Goal: Find specific page/section: Find specific page/section

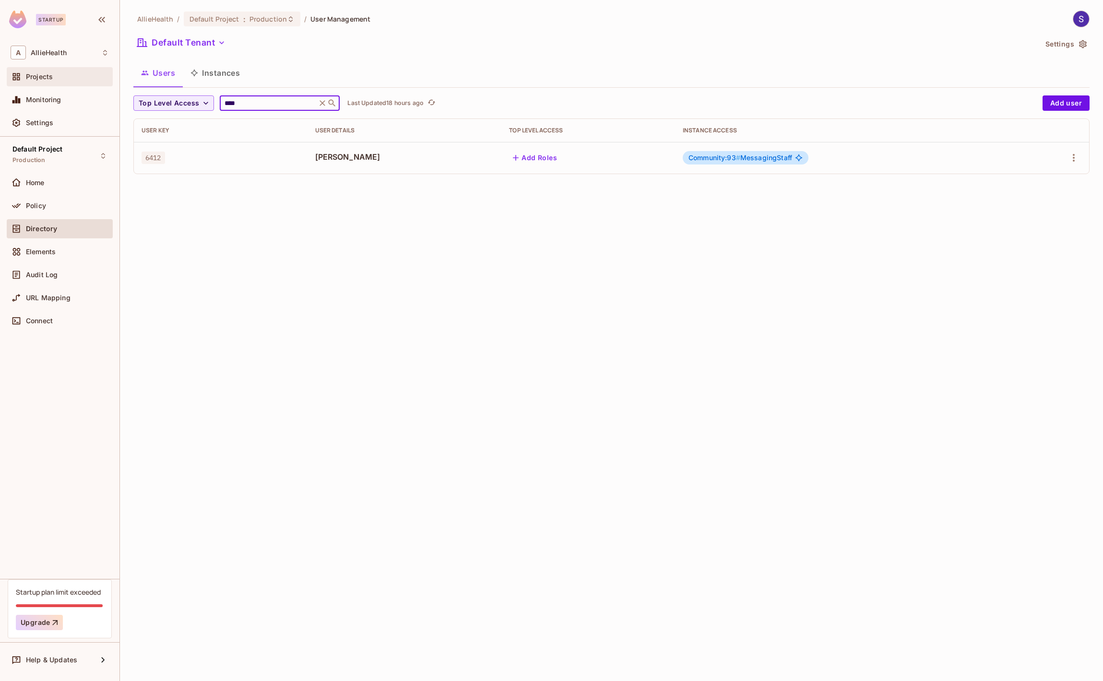
click at [68, 77] on div "Projects" at bounding box center [67, 77] width 83 height 8
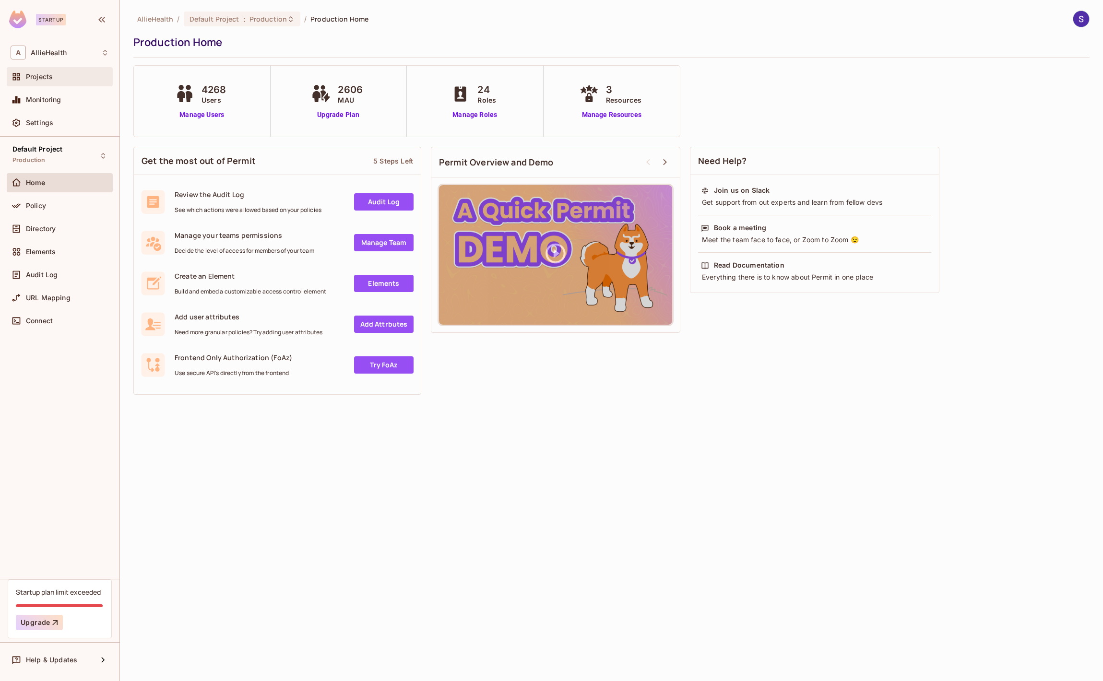
click at [51, 76] on span "Projects" at bounding box center [39, 77] width 27 height 8
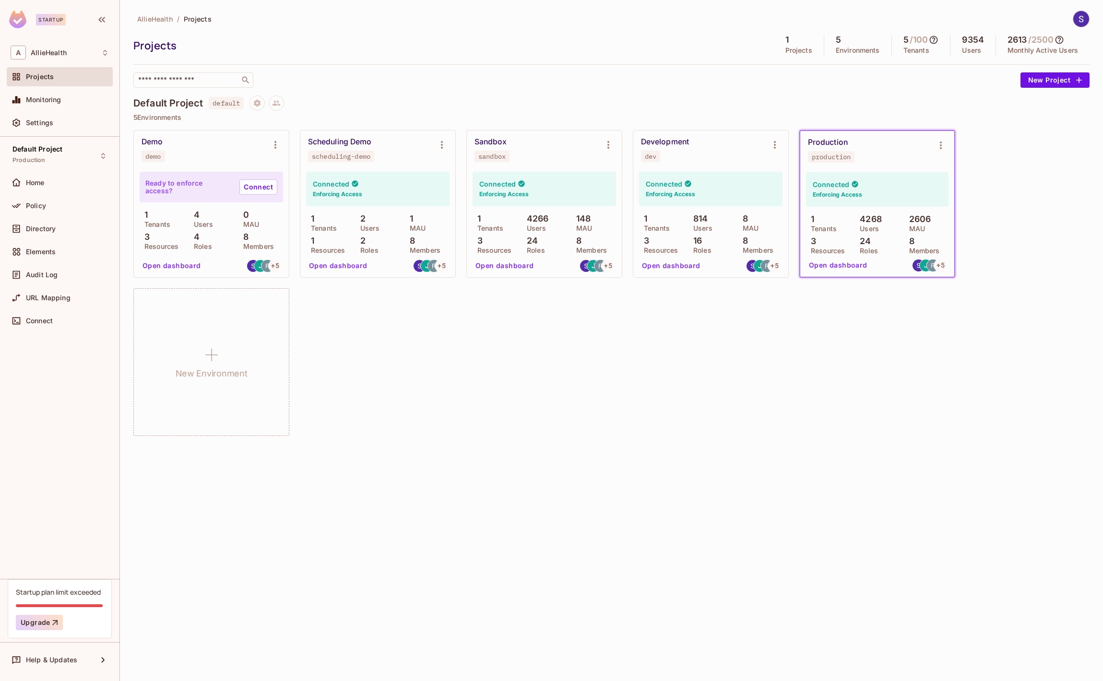
click at [296, 83] on div "​" at bounding box center [574, 79] width 882 height 15
click at [65, 225] on div "Directory" at bounding box center [67, 229] width 83 height 8
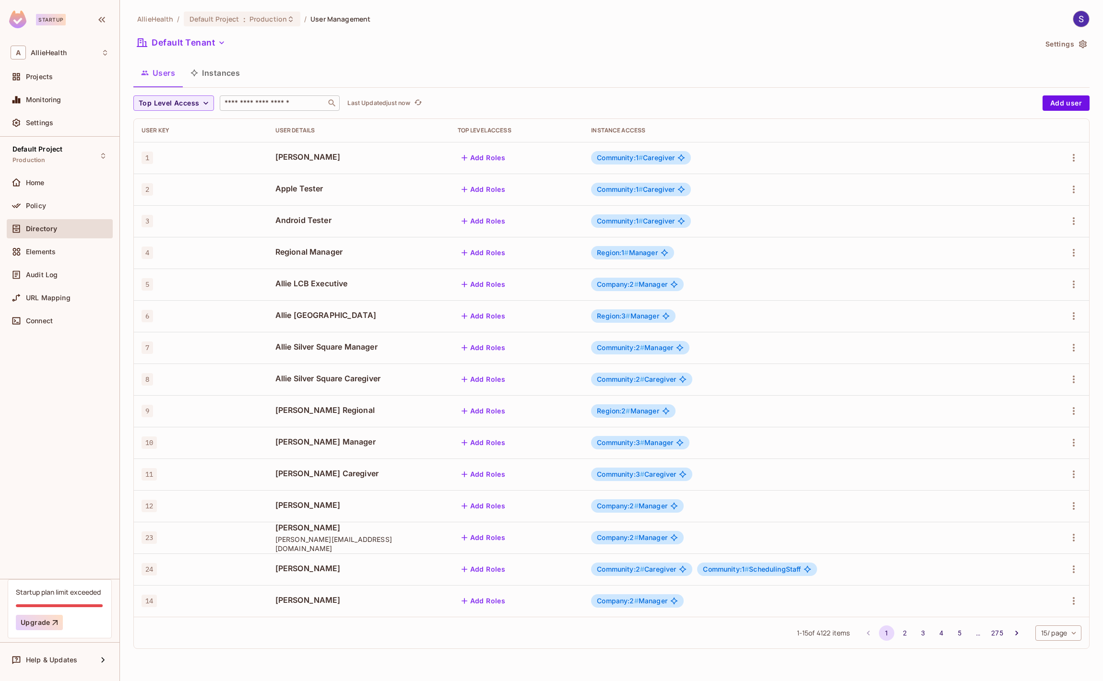
click at [254, 101] on input "text" at bounding box center [273, 103] width 101 height 10
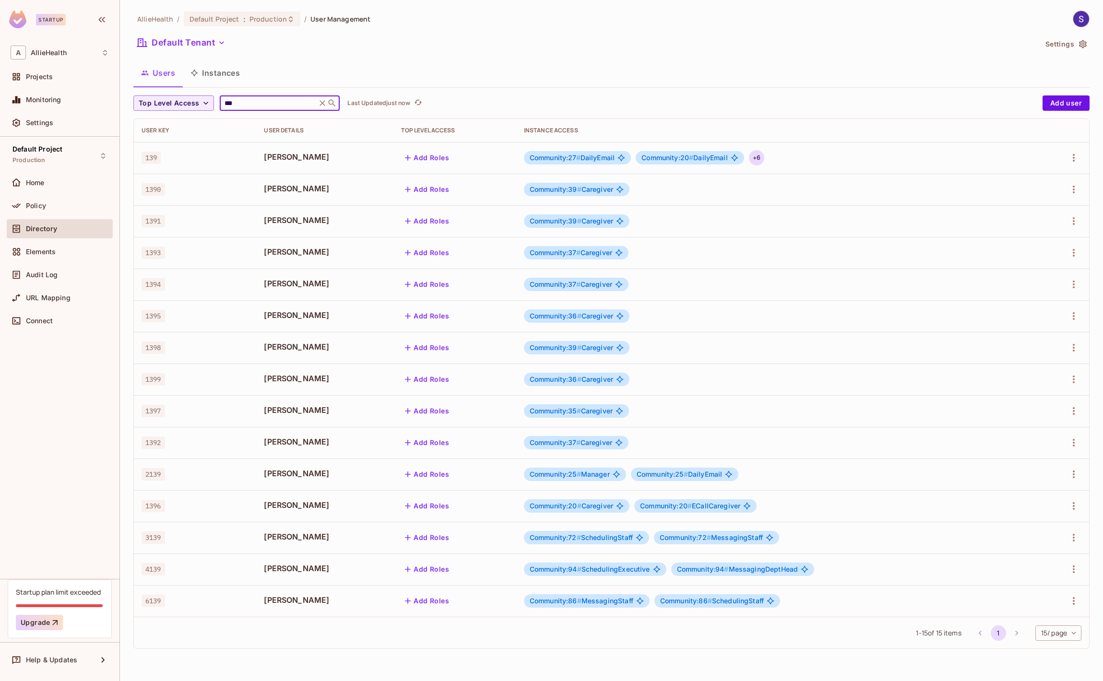
type input "***"
click at [751, 161] on div "+ 6" at bounding box center [756, 157] width 15 height 15
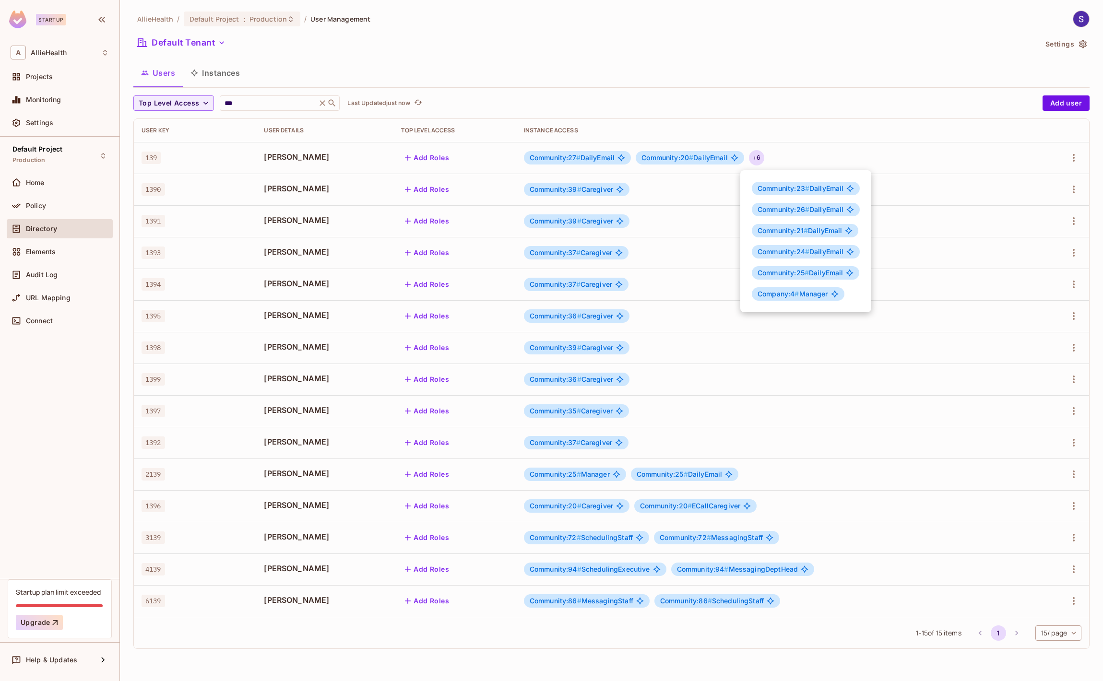
click at [749, 159] on div at bounding box center [551, 340] width 1103 height 681
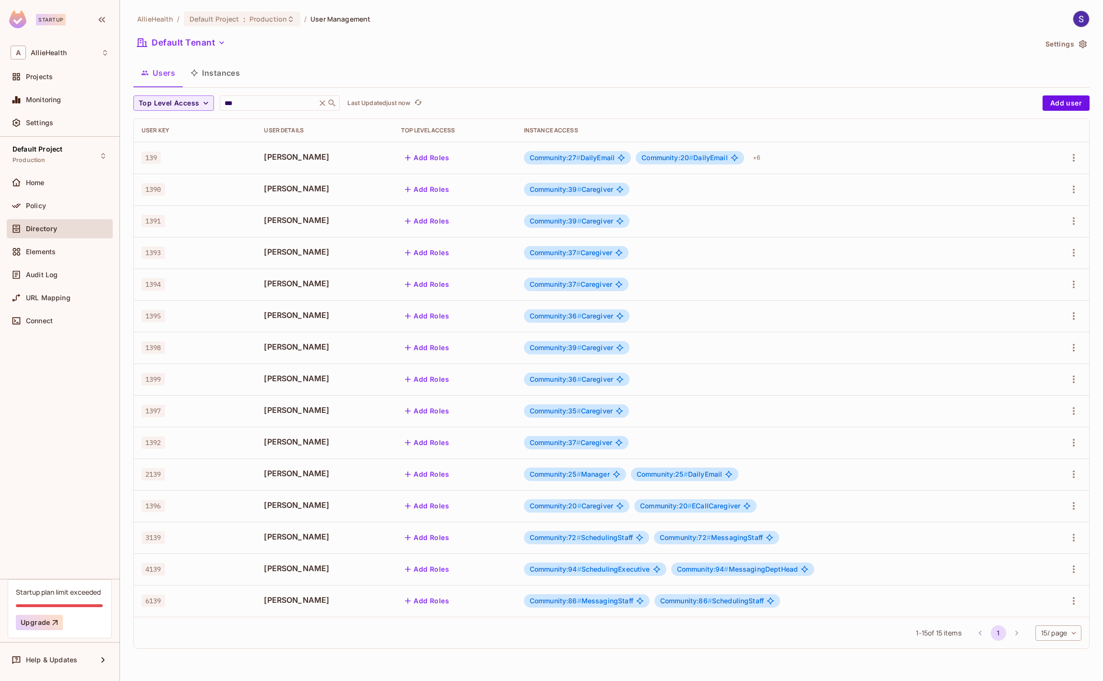
click at [47, 397] on div "Default Project Production Home Policy Directory Elements Audit Log URL Mapping…" at bounding box center [59, 358] width 119 height 442
